Goal: Task Accomplishment & Management: Use online tool/utility

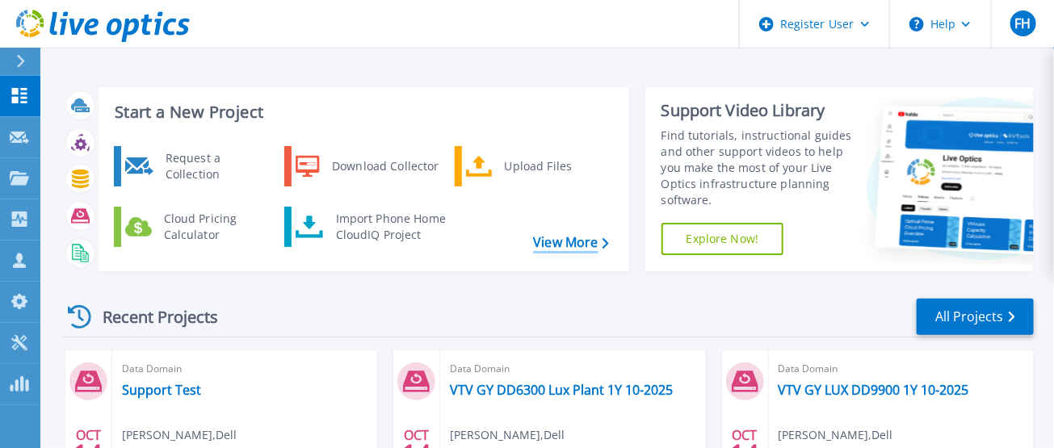
click at [561, 243] on link "View More" at bounding box center [570, 242] width 75 height 15
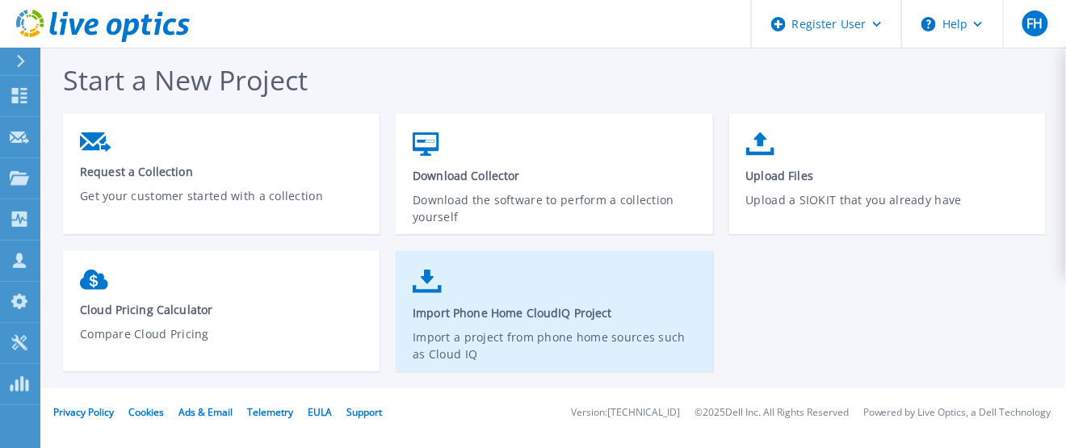
click at [518, 313] on span "Import Phone Home CloudIQ Project" at bounding box center [555, 312] width 284 height 15
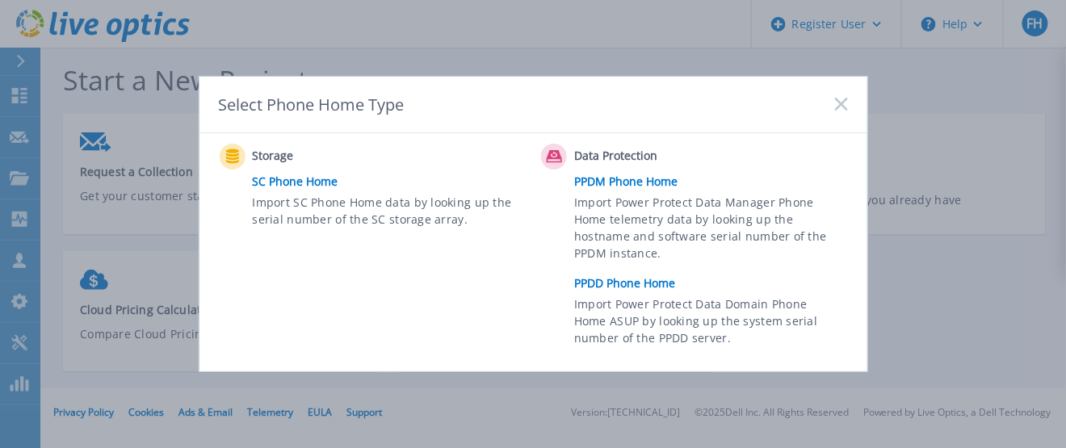
click at [640, 284] on link "PPDD Phone Home" at bounding box center [714, 283] width 281 height 24
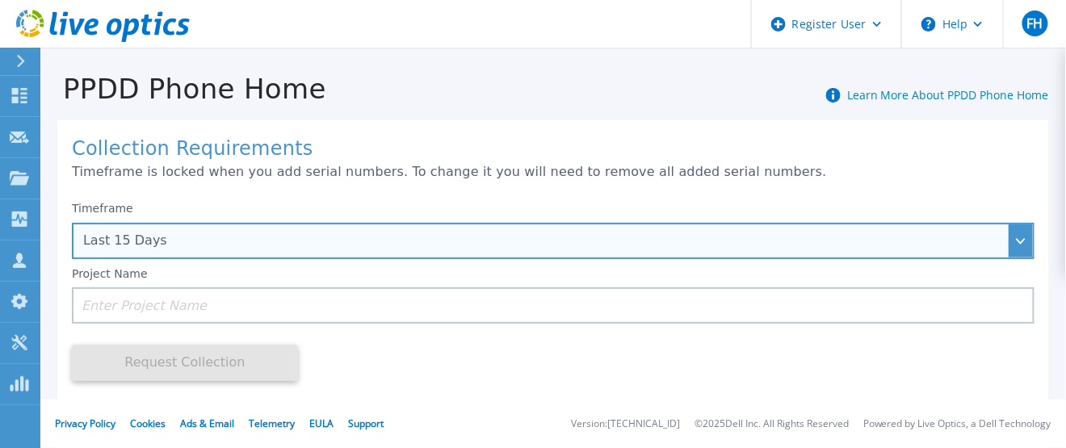
click at [148, 238] on div "Last 15 Days" at bounding box center [544, 240] width 923 height 15
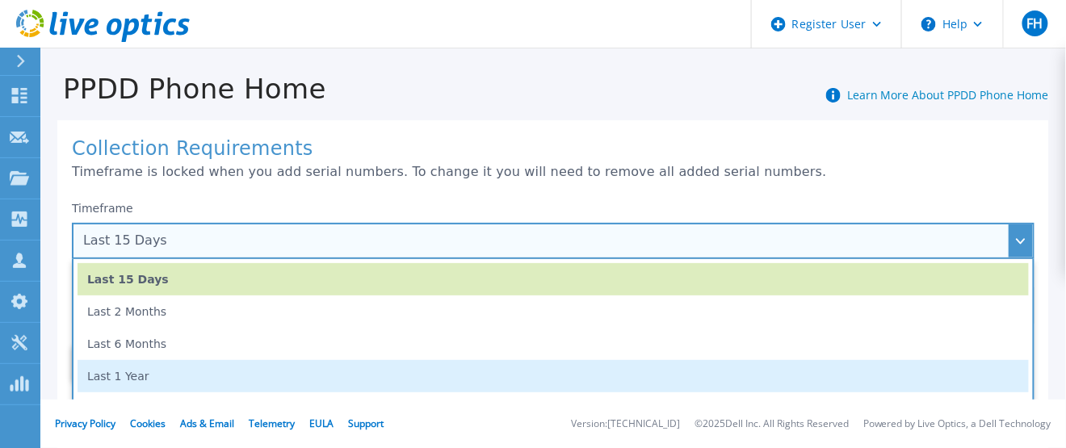
click at [138, 376] on li "Last 1 Year" at bounding box center [554, 376] width 952 height 32
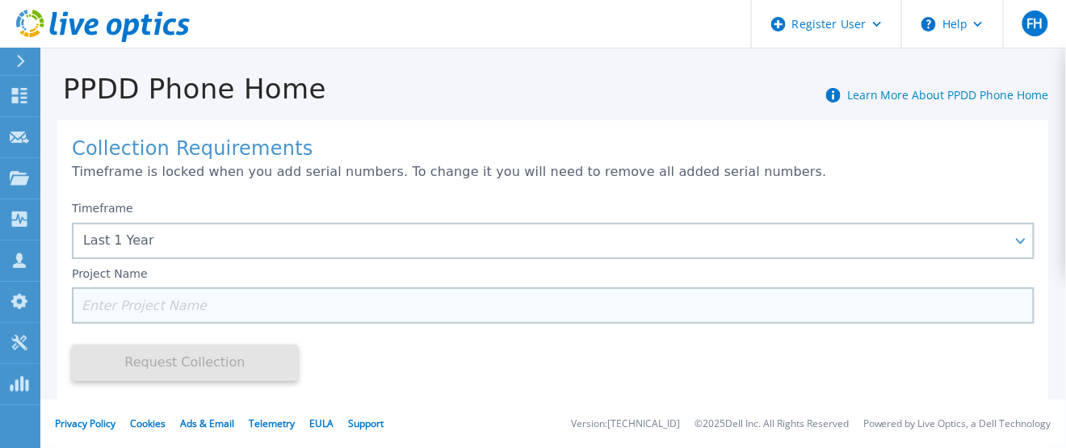
click at [125, 305] on input at bounding box center [553, 306] width 963 height 36
paste input "CKM01204906858"
type input "CKM01204906858"
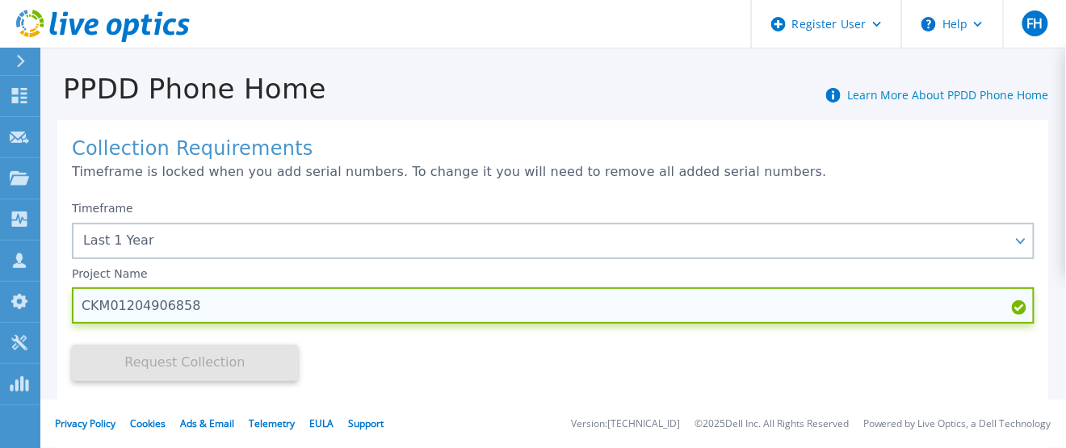
click at [204, 301] on input "CKM01204906858" at bounding box center [553, 306] width 963 height 36
drag, startPoint x: 204, startPoint y: 301, endPoint x: 120, endPoint y: 306, distance: 85.0
click at [120, 306] on input "CKM01204906858" at bounding box center [553, 306] width 963 height 36
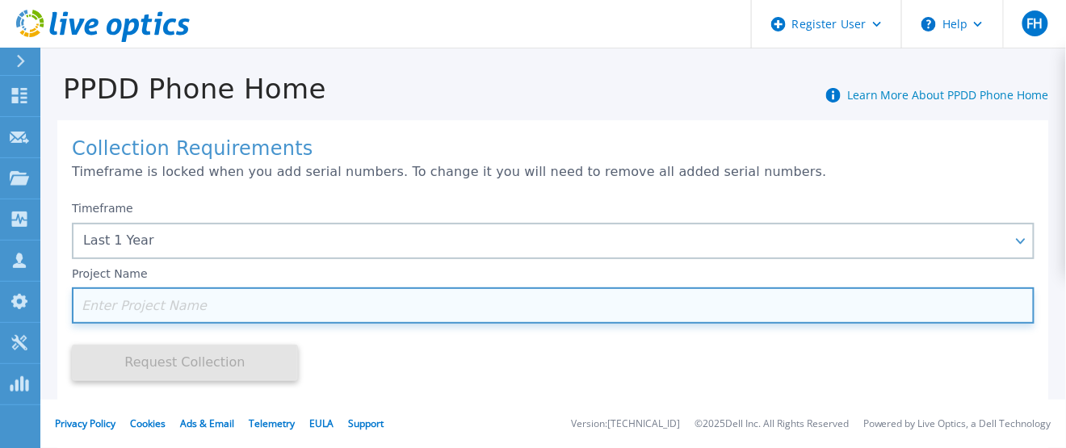
scroll to position [242, 0]
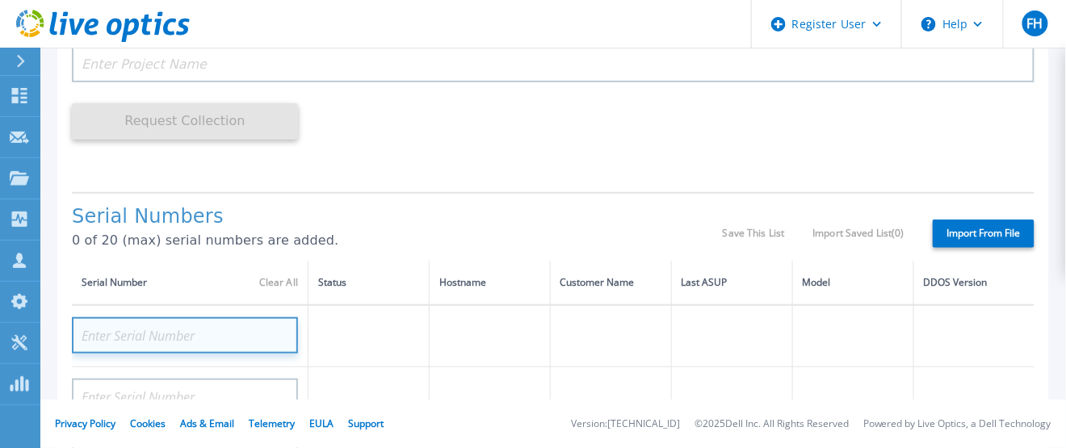
click at [182, 332] on input at bounding box center [185, 335] width 226 height 36
paste input "CKM01204906858"
type input "CKM01204906858"
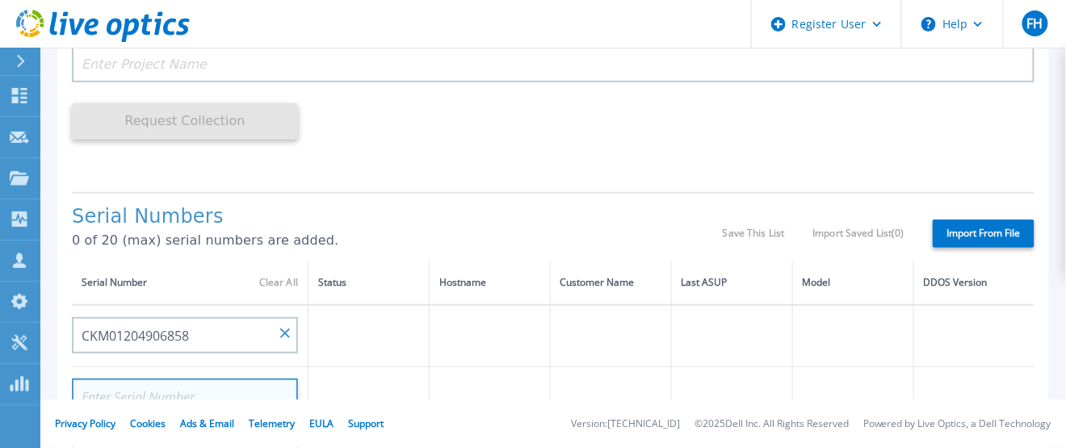
click at [212, 387] on input at bounding box center [185, 397] width 226 height 36
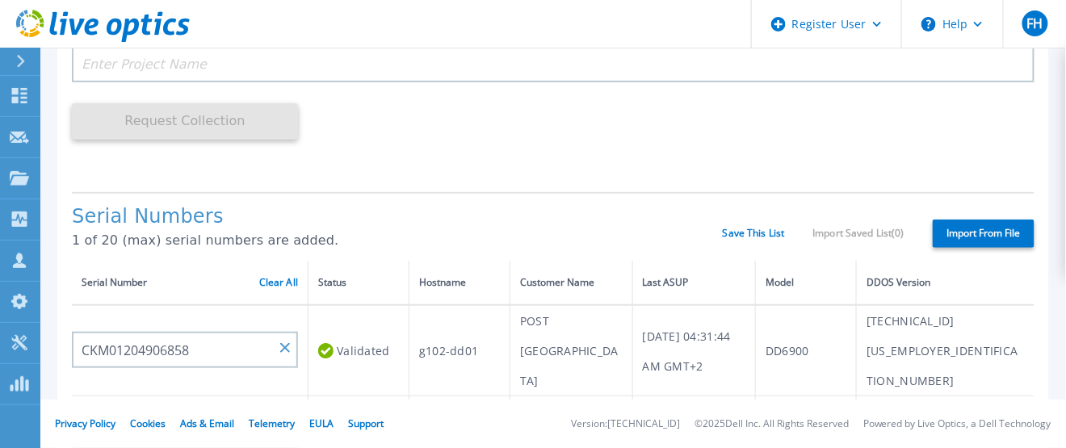
scroll to position [80, 0]
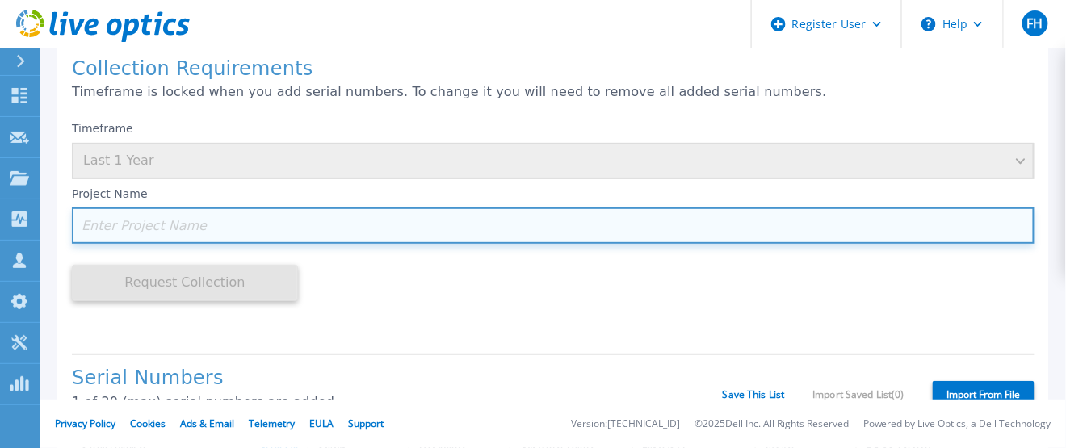
click at [120, 222] on input at bounding box center [553, 226] width 963 height 36
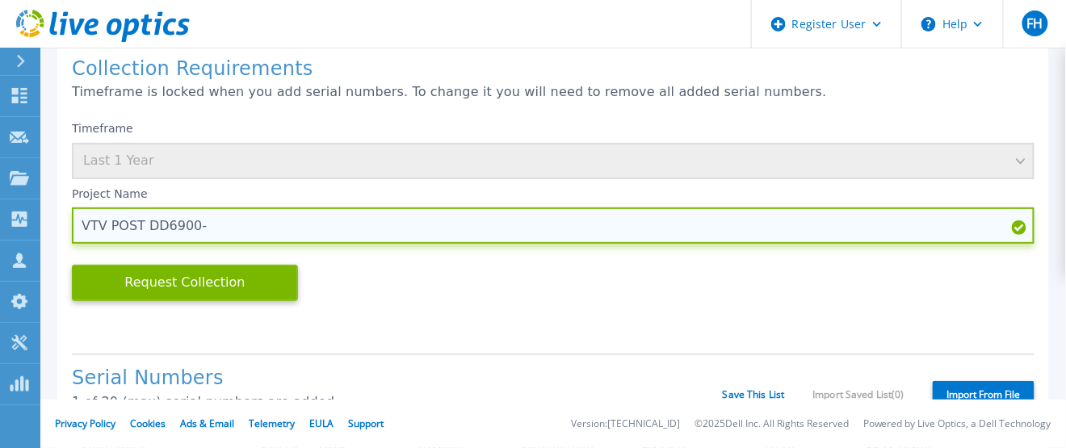
paste input "CKM01204906858"
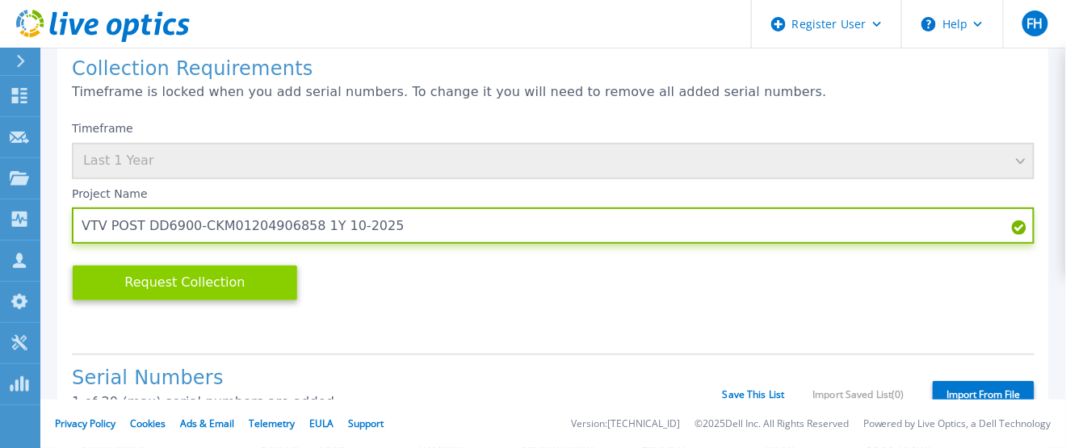
type input "VTV POST DD6900-CKM01204906858 1Y 10-2025"
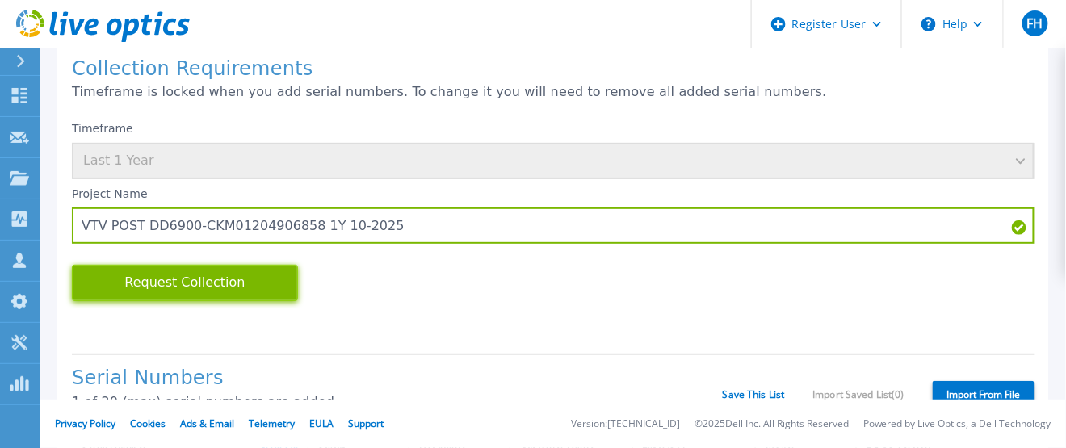
click at [185, 277] on button "Request Collection" at bounding box center [185, 283] width 226 height 36
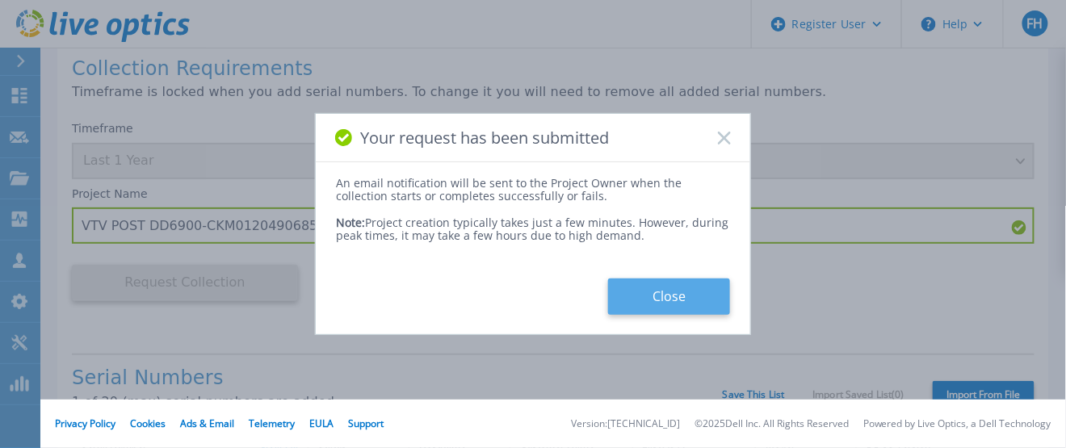
click at [662, 296] on button "Close" at bounding box center [669, 297] width 122 height 36
